Goal: Entertainment & Leisure: Consume media (video, audio)

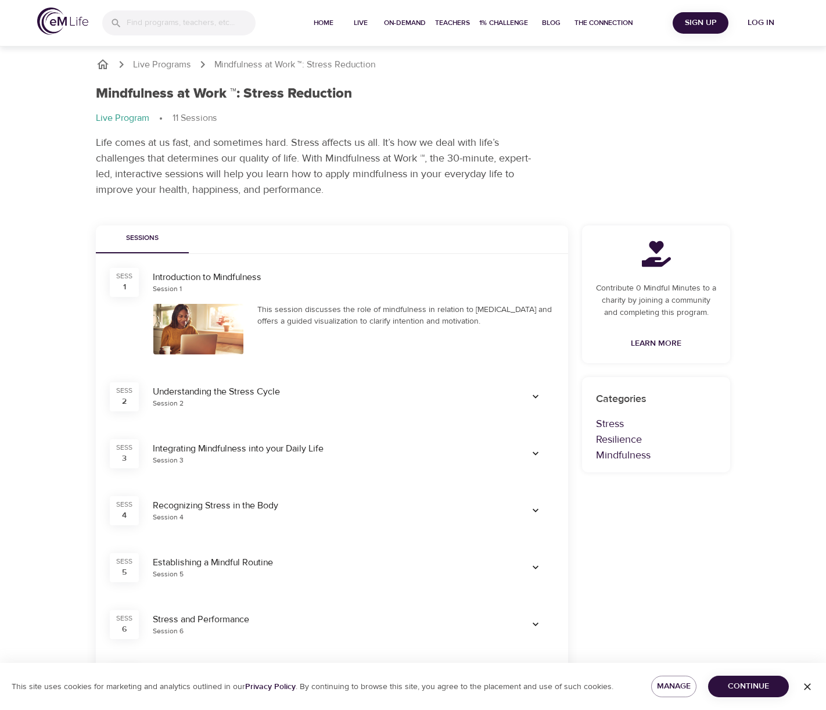
click at [199, 325] on div at bounding box center [198, 329] width 90 height 51
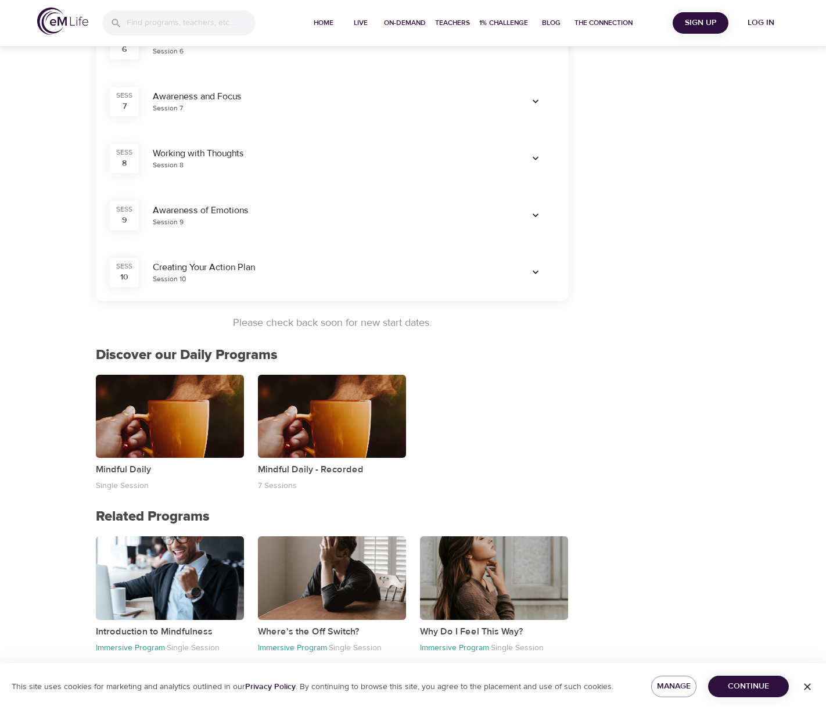
scroll to position [581, 0]
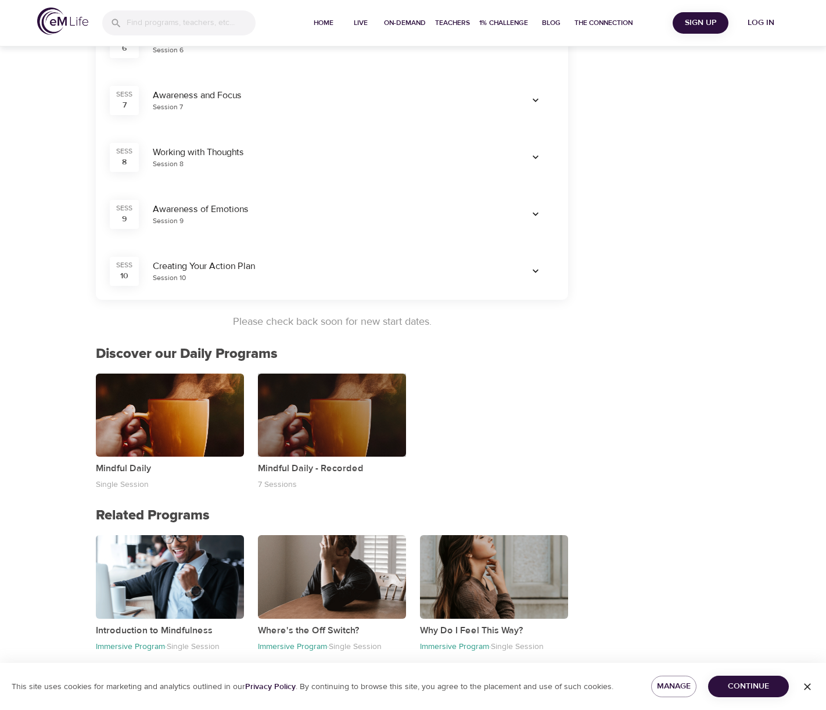
click at [351, 411] on div "button" at bounding box center [332, 415] width 148 height 83
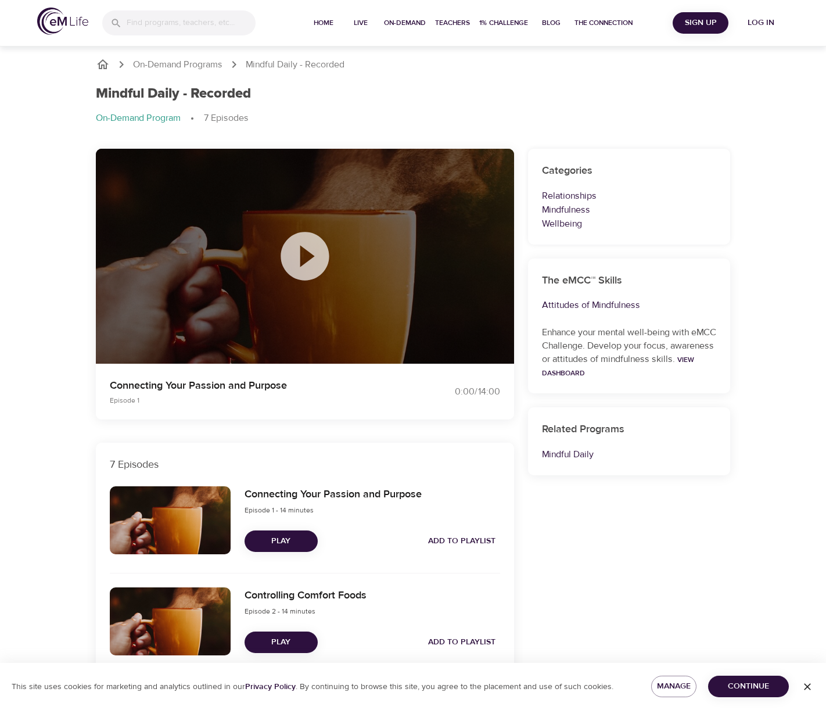
click at [300, 243] on icon at bounding box center [305, 256] width 48 height 48
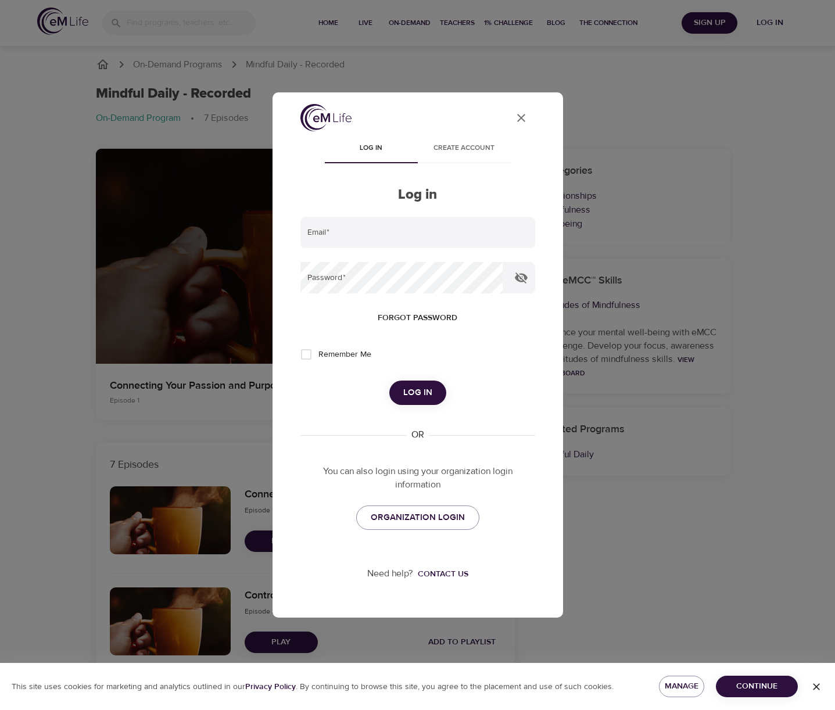
type input "[EMAIL_ADDRESS][DOMAIN_NAME]"
click at [428, 396] on span "Log in" at bounding box center [417, 392] width 29 height 15
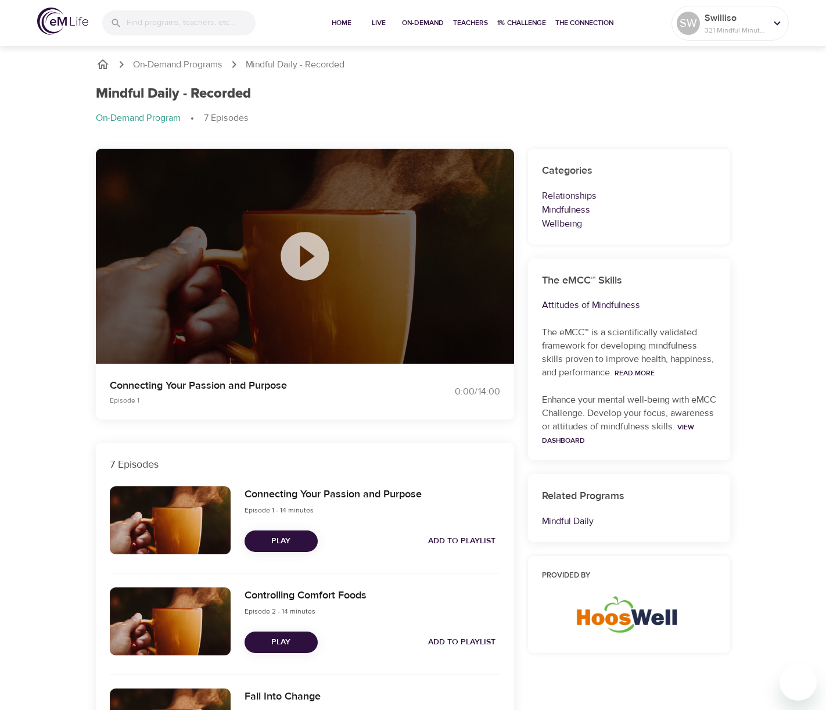
click at [306, 255] on icon at bounding box center [305, 256] width 58 height 58
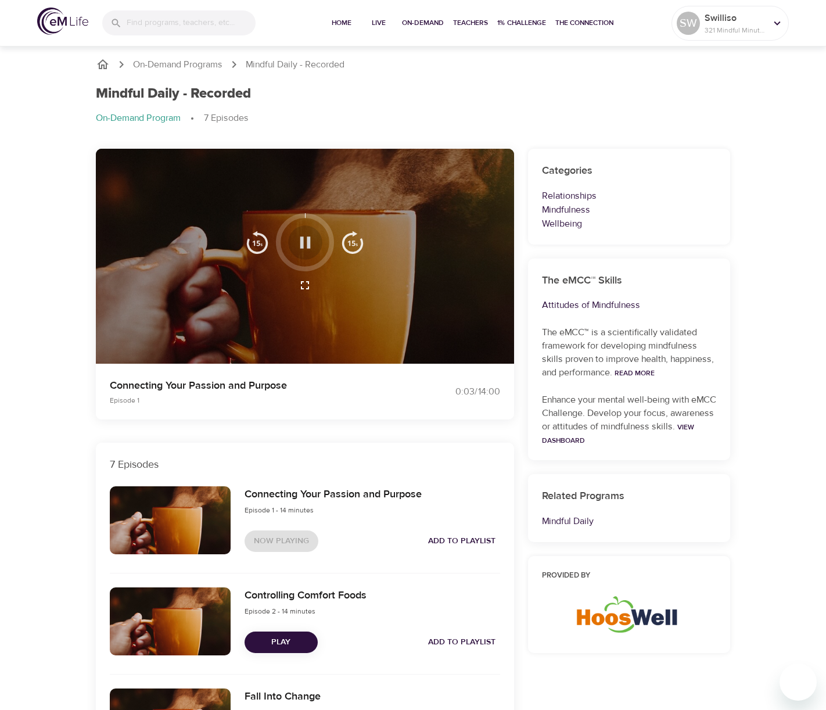
click at [311, 241] on icon "button" at bounding box center [305, 242] width 20 height 20
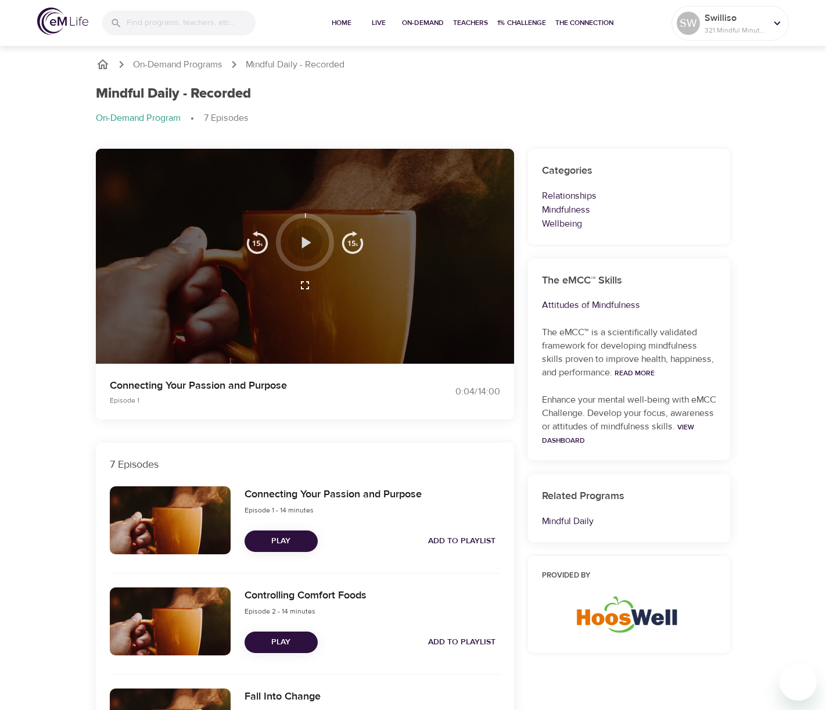
click at [302, 241] on icon "button" at bounding box center [306, 243] width 9 height 12
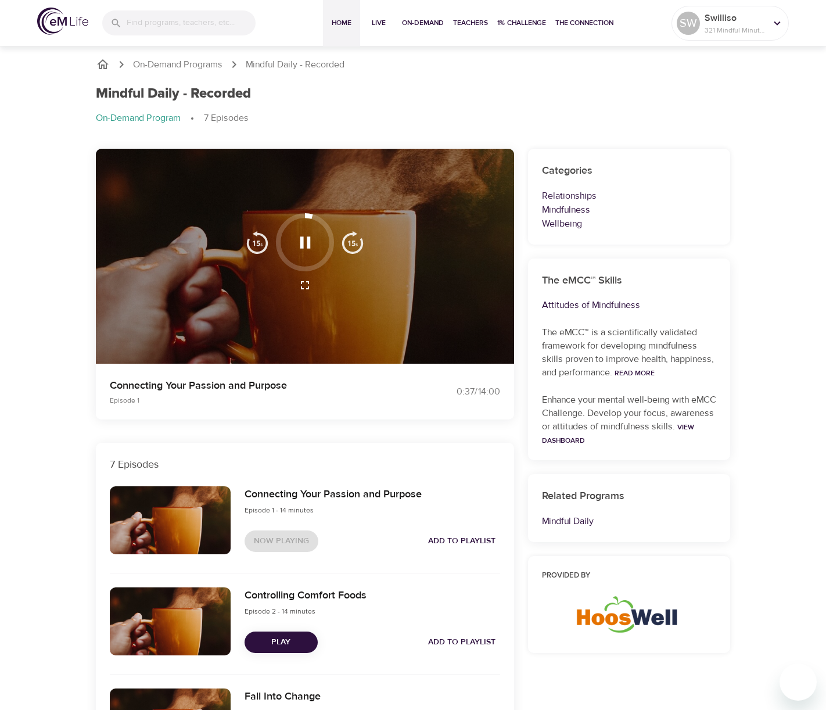
click at [341, 22] on span "Home" at bounding box center [342, 23] width 28 height 12
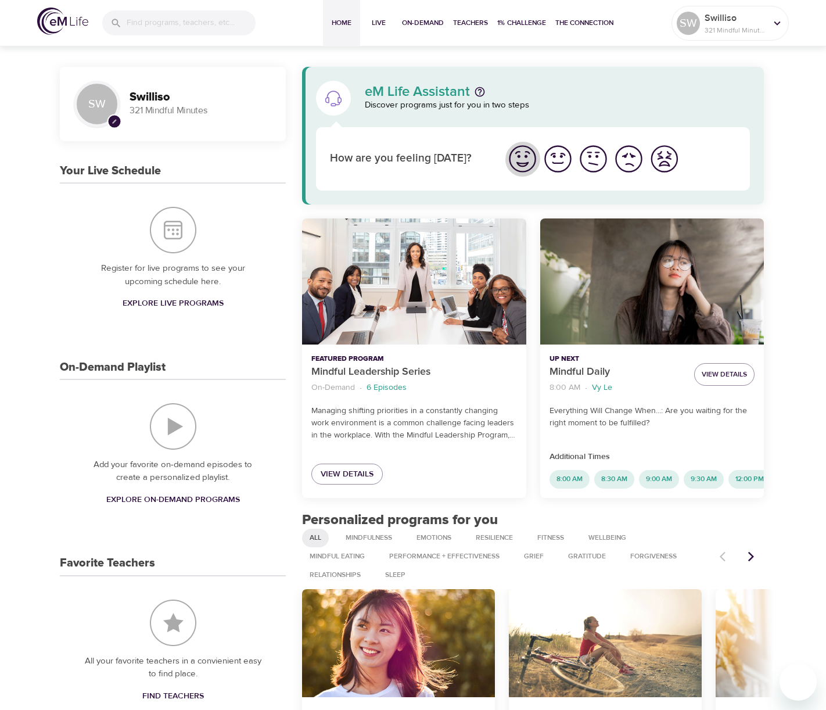
click at [521, 163] on img "I'm feeling great" at bounding box center [523, 159] width 32 height 32
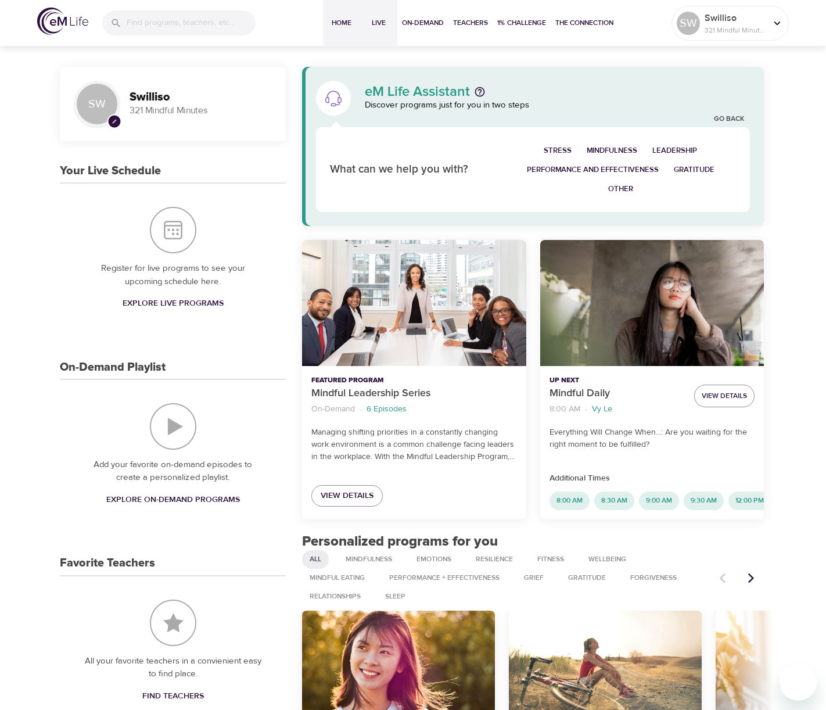
click at [382, 23] on span "Live" at bounding box center [379, 23] width 28 height 12
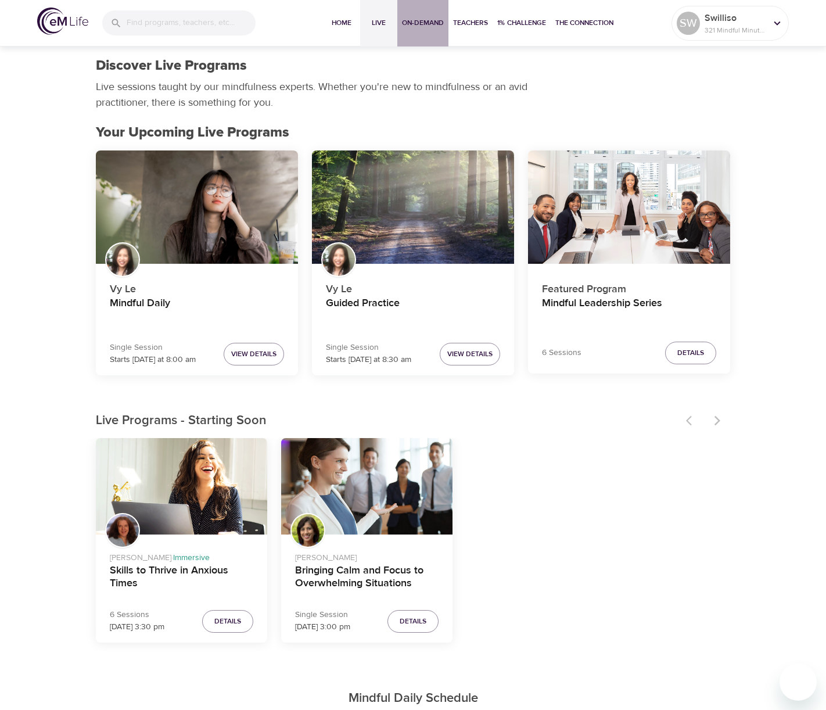
click at [427, 22] on span "On-Demand" at bounding box center [423, 23] width 42 height 12
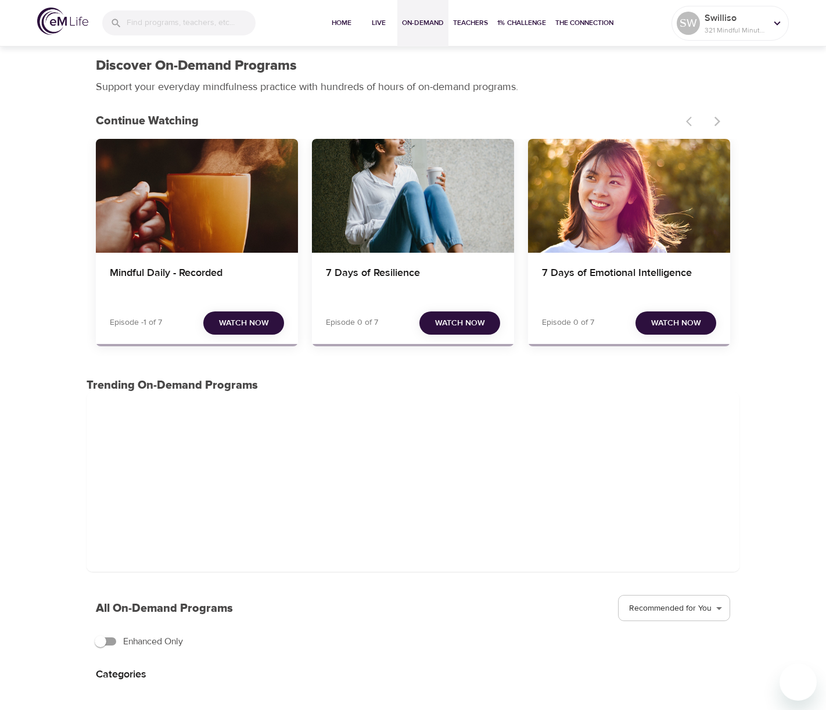
click at [195, 214] on div "Mindful Daily - Recorded" at bounding box center [197, 196] width 202 height 114
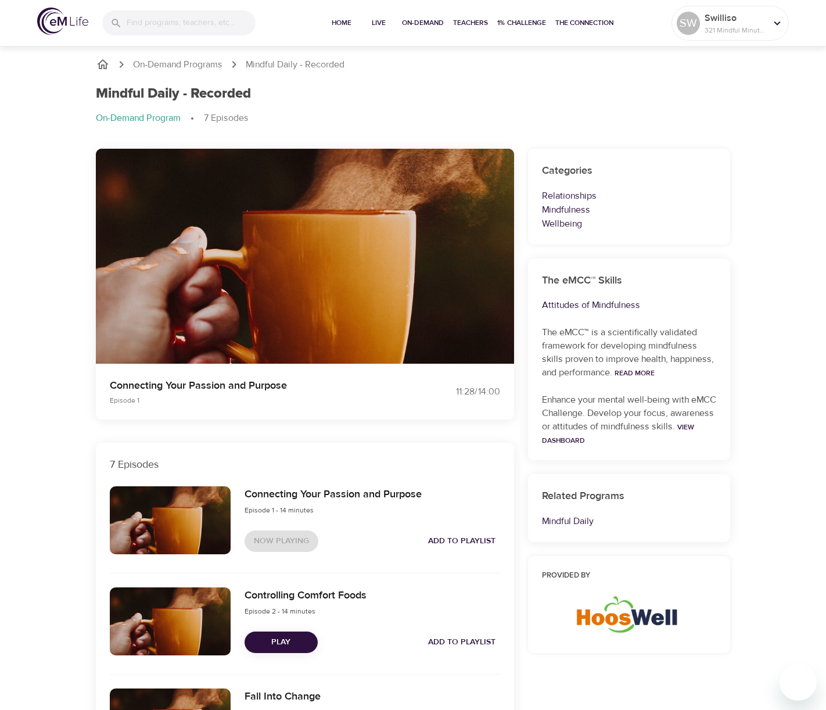
click at [242, 389] on p "Connecting Your Passion and Purpose" at bounding box center [254, 386] width 289 height 16
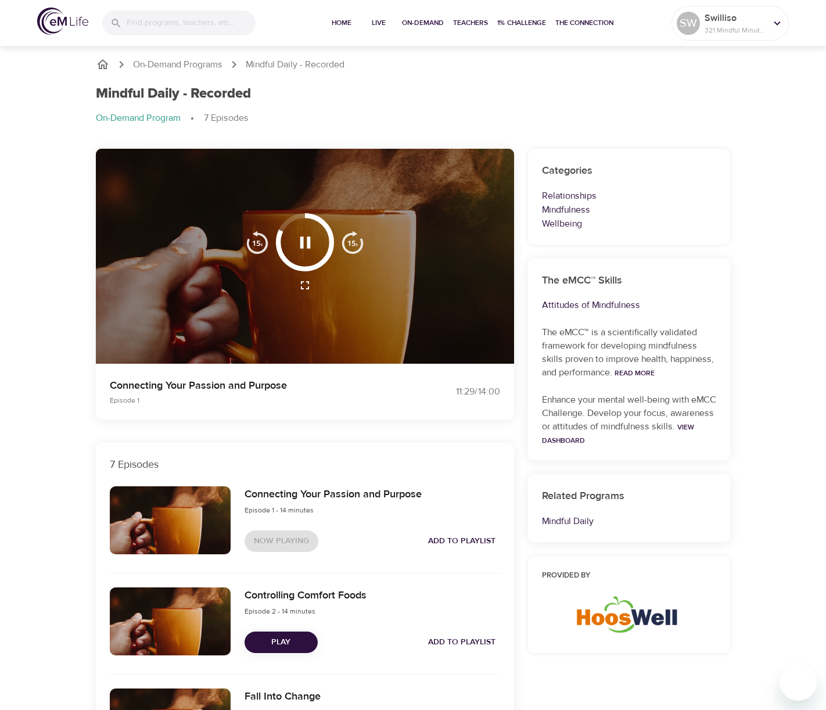
click at [250, 348] on div at bounding box center [305, 257] width 418 height 216
